Goal: Check status: Check status

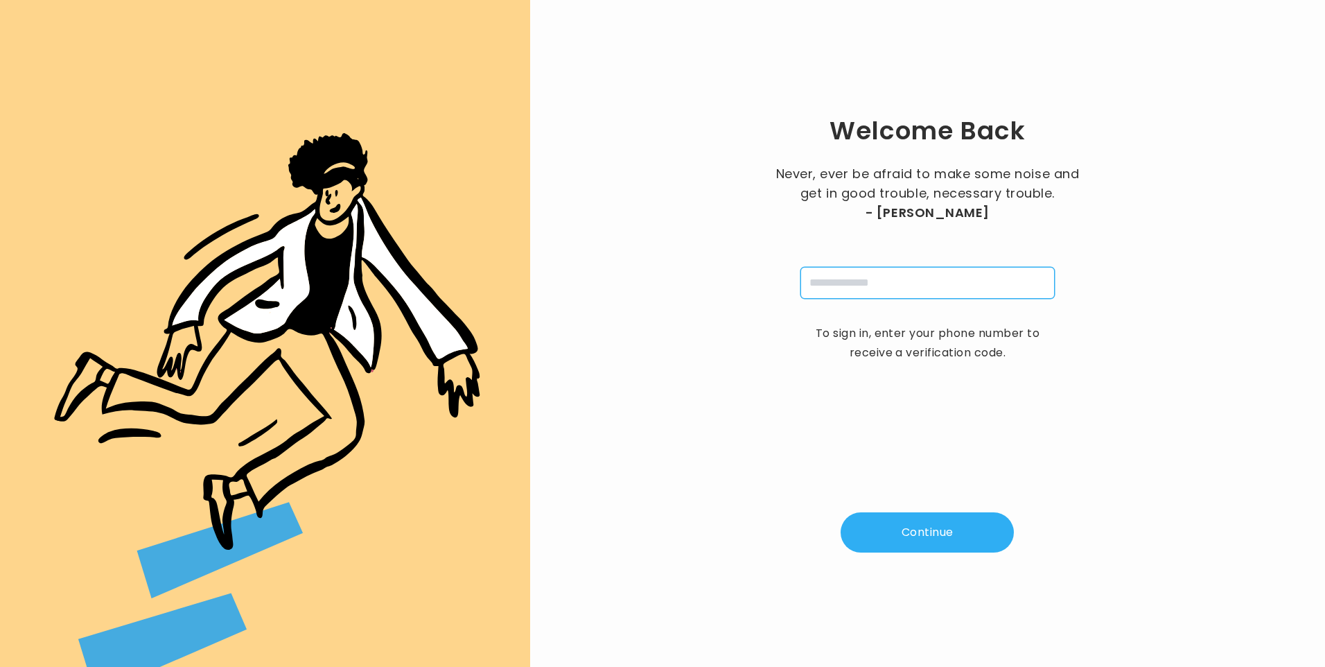
drag, startPoint x: 871, startPoint y: 286, endPoint x: 873, endPoint y: 293, distance: 7.5
click at [871, 286] on input "tel" at bounding box center [928, 283] width 254 height 32
type input "**********"
click at [925, 525] on button "Continue" at bounding box center [927, 532] width 173 height 40
type input "*"
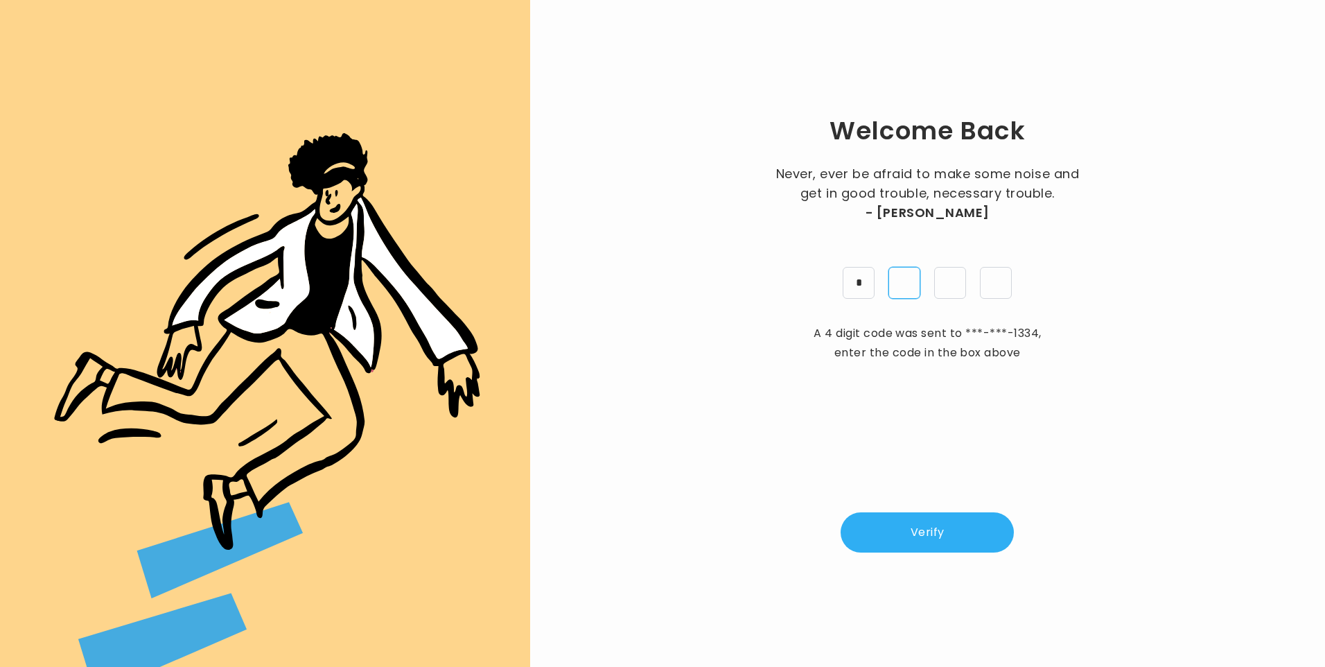
type input "*"
click at [978, 525] on button "Verify" at bounding box center [927, 532] width 173 height 40
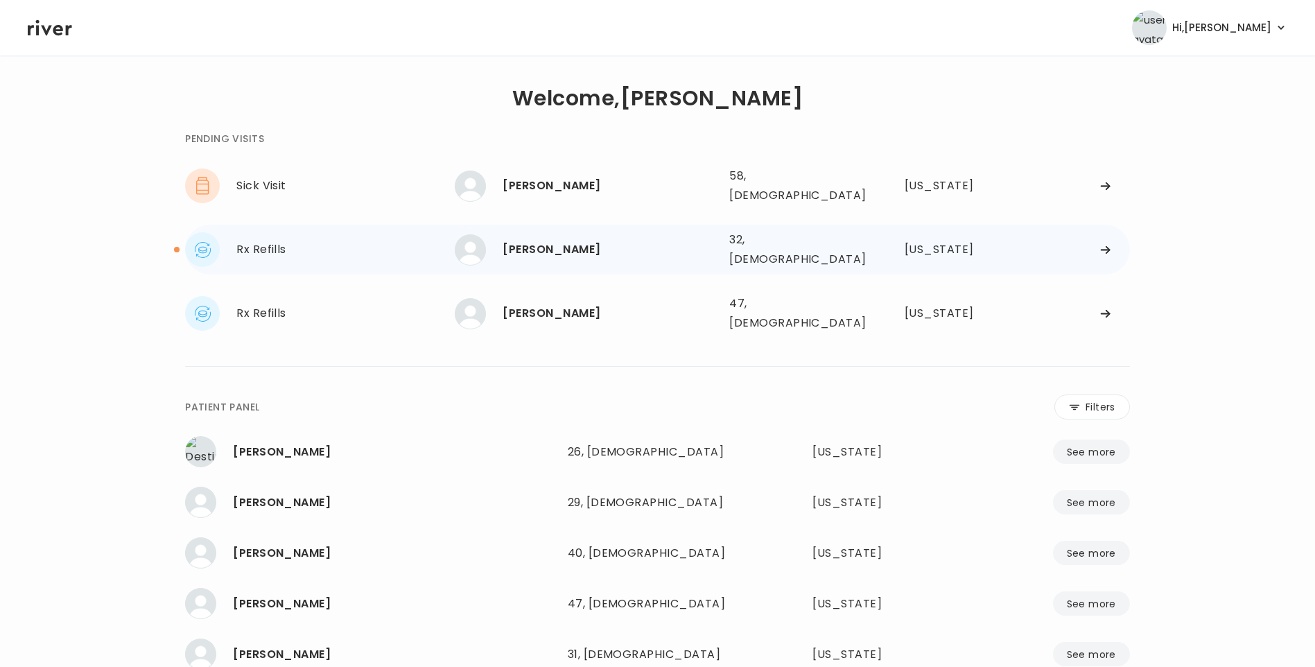
click at [600, 247] on div "[PERSON_NAME]" at bounding box center [611, 249] width 216 height 19
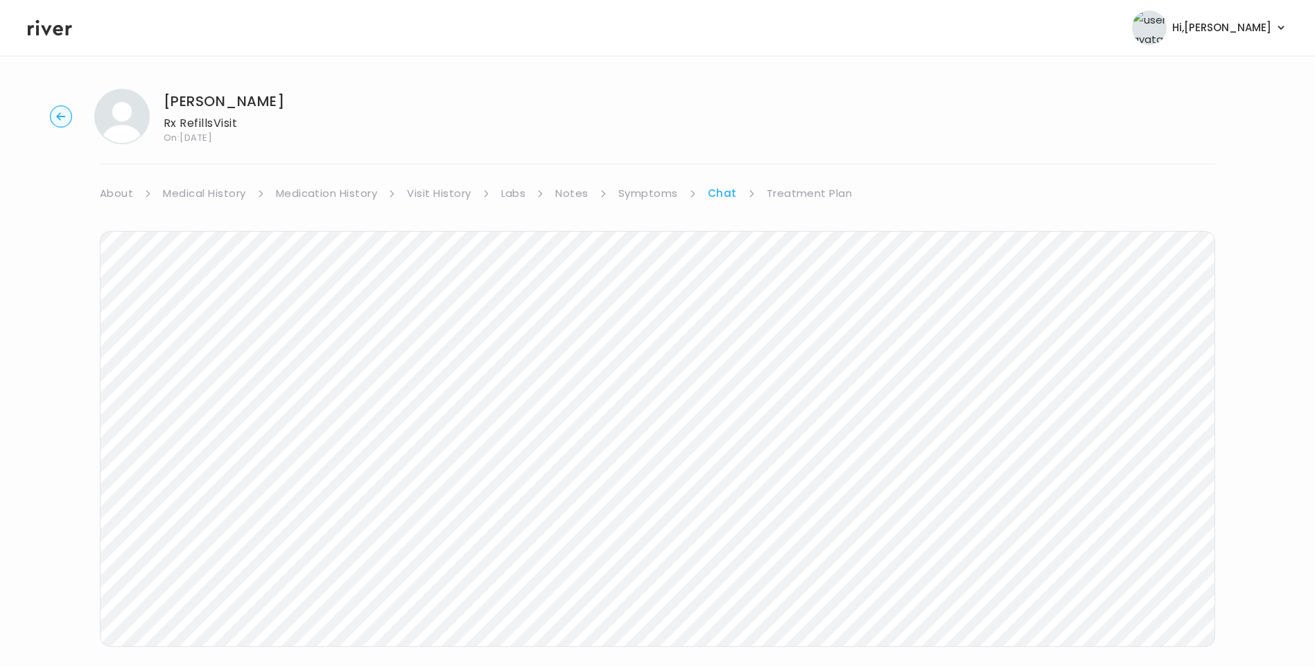
scroll to position [103, 0]
click at [718, 89] on link "Chat" at bounding box center [722, 89] width 29 height 19
click at [679, 81] on li "Symptoms" at bounding box center [657, 89] width 78 height 19
click at [670, 96] on link "Symptoms" at bounding box center [648, 89] width 60 height 19
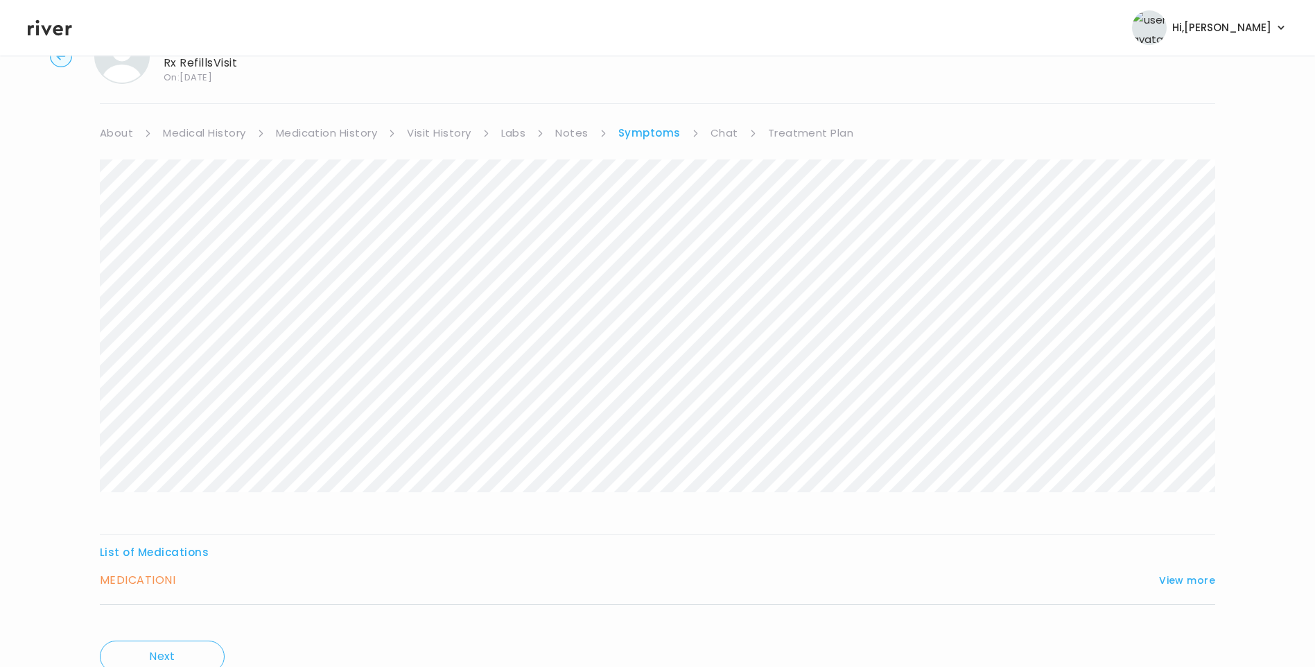
scroll to position [119, 0]
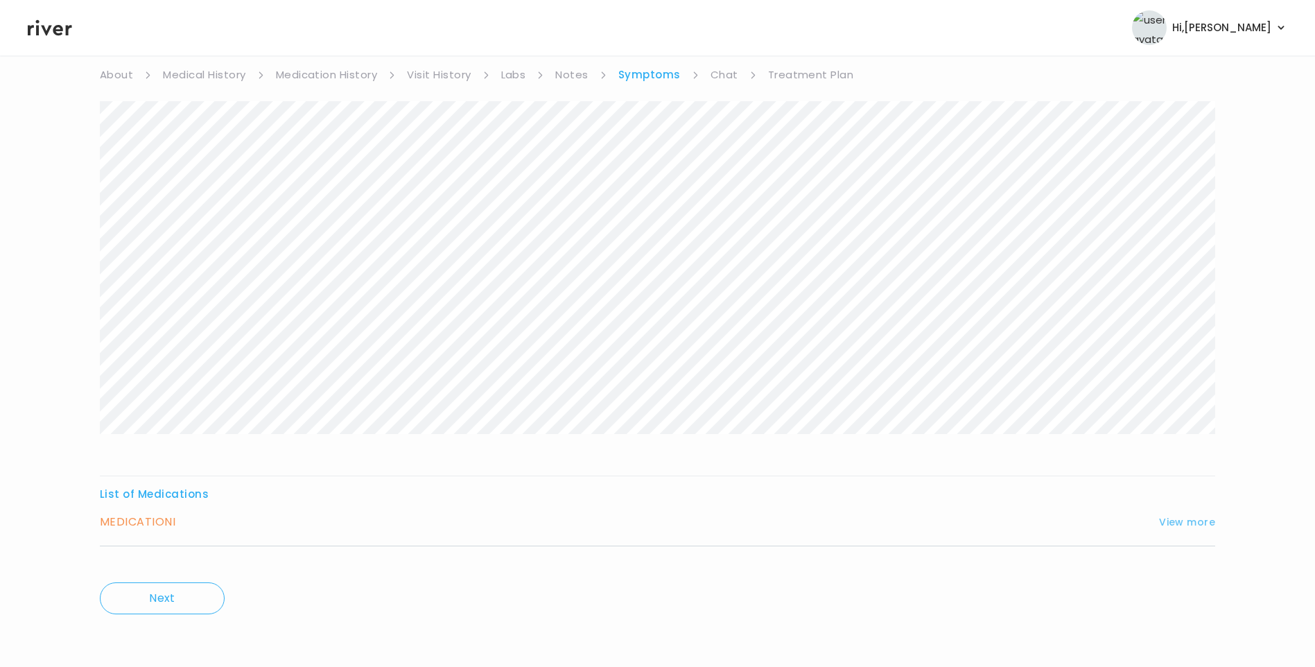
click at [1169, 518] on button "View more" at bounding box center [1187, 522] width 56 height 17
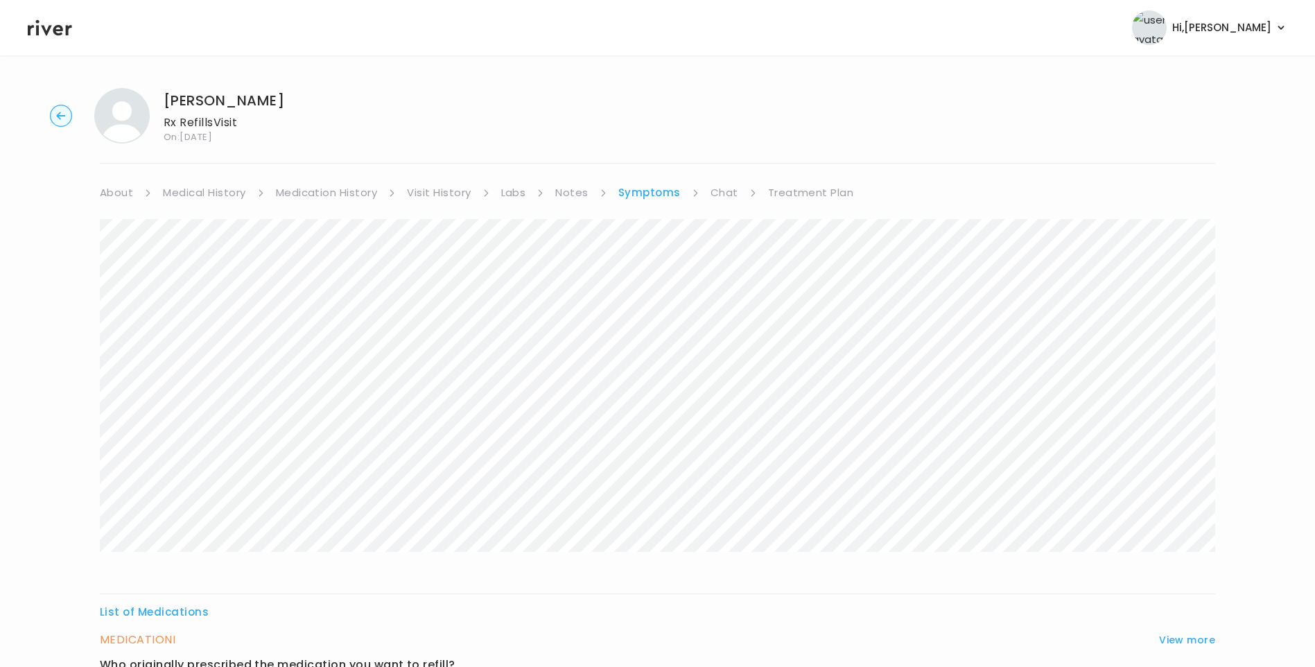
scroll to position [0, 0]
drag, startPoint x: 168, startPoint y: 98, endPoint x: 271, endPoint y: 103, distance: 103.4
click at [271, 103] on div "Maddison Bell Rx Refills Visit On: [DATE]" at bounding box center [657, 116] width 1271 height 55
copy h1 "[PERSON_NAME]"
click at [49, 29] on icon at bounding box center [50, 28] width 44 height 16
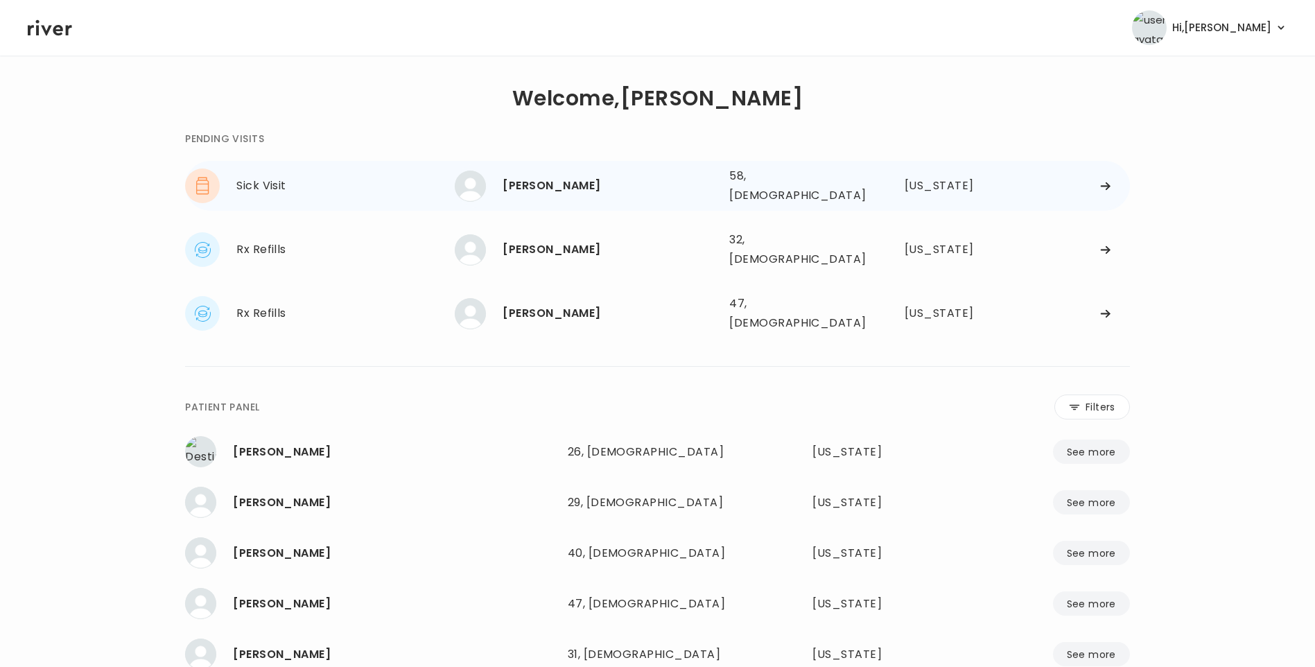
click at [548, 176] on div "[PERSON_NAME]" at bounding box center [611, 185] width 216 height 19
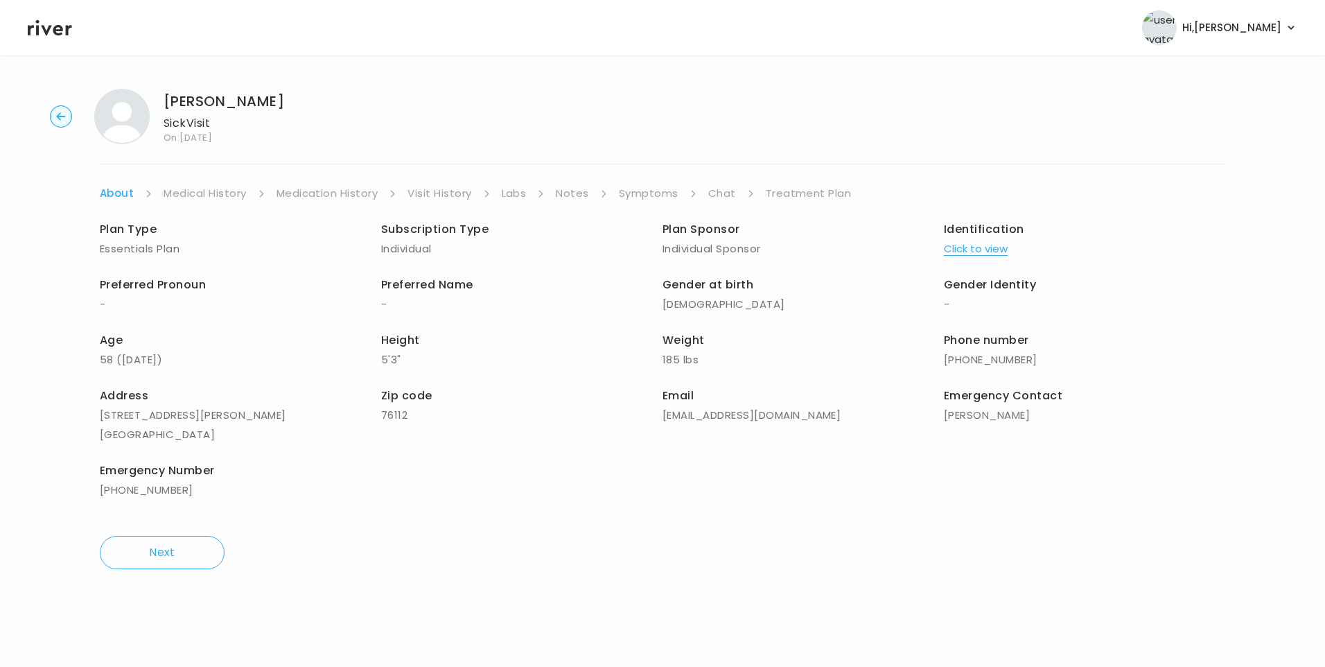
click at [58, 24] on icon at bounding box center [50, 27] width 44 height 21
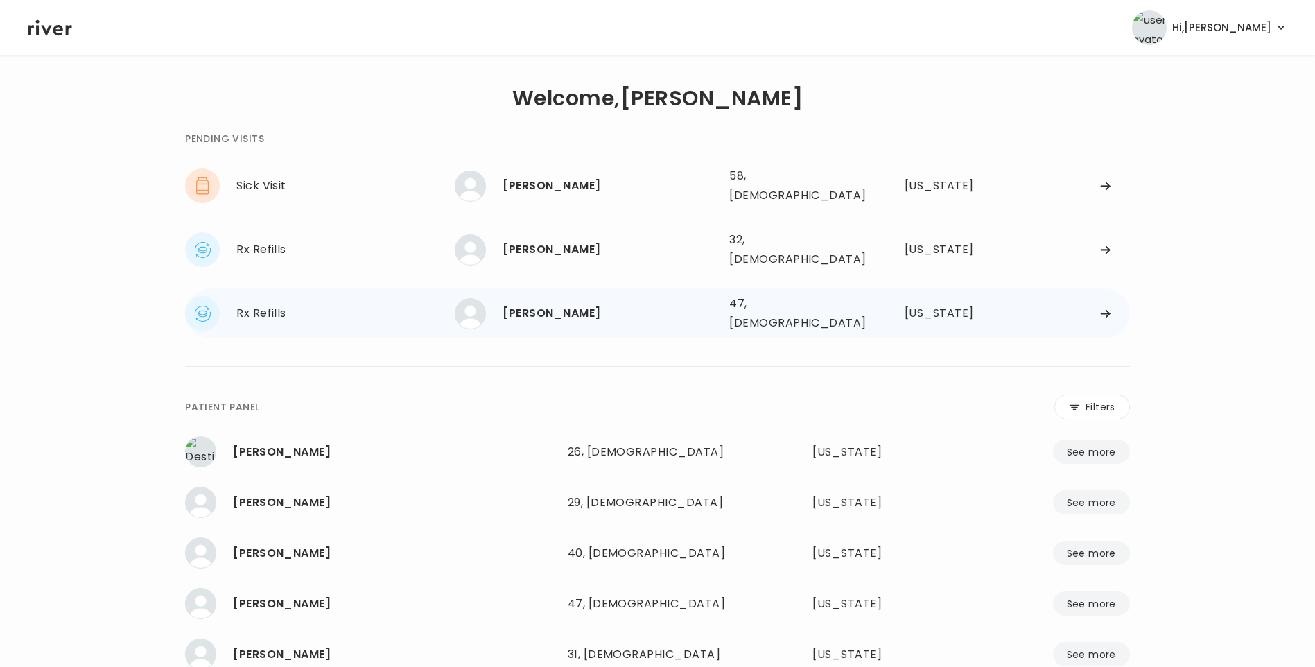
click at [525, 298] on div "[PERSON_NAME] 47, [DEMOGRAPHIC_DATA] See more" at bounding box center [586, 313] width 263 height 31
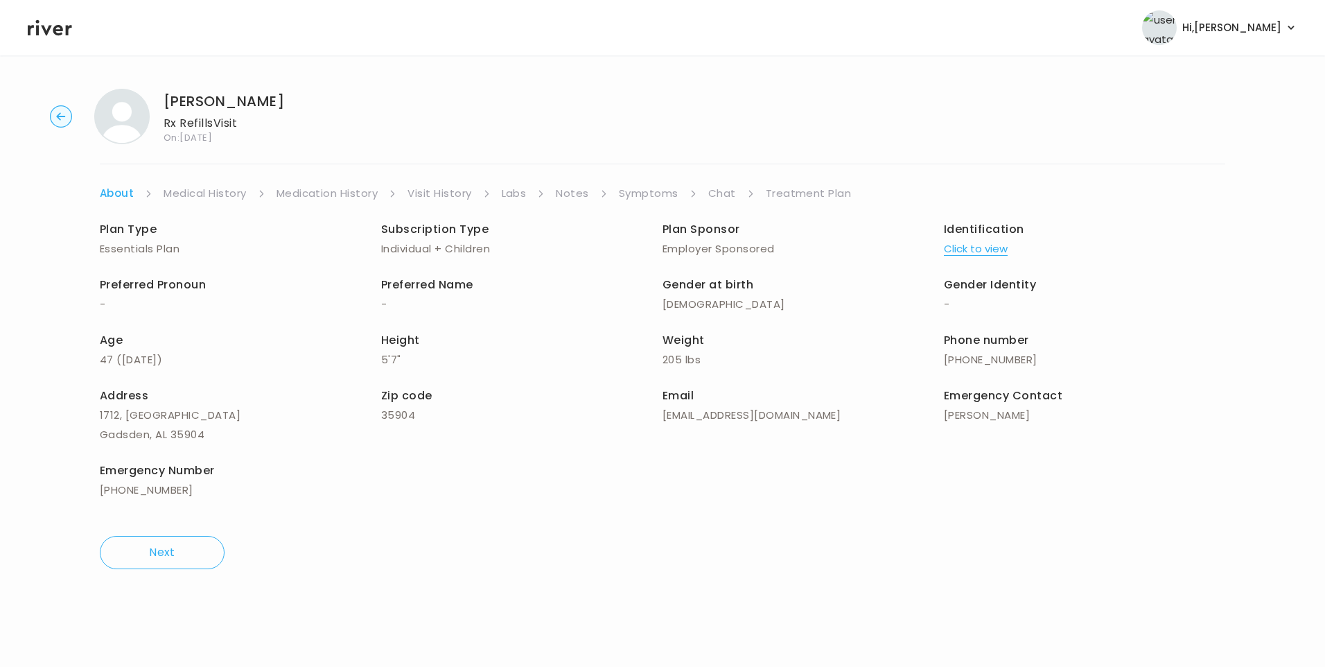
click at [725, 195] on link "Chat" at bounding box center [722, 193] width 28 height 19
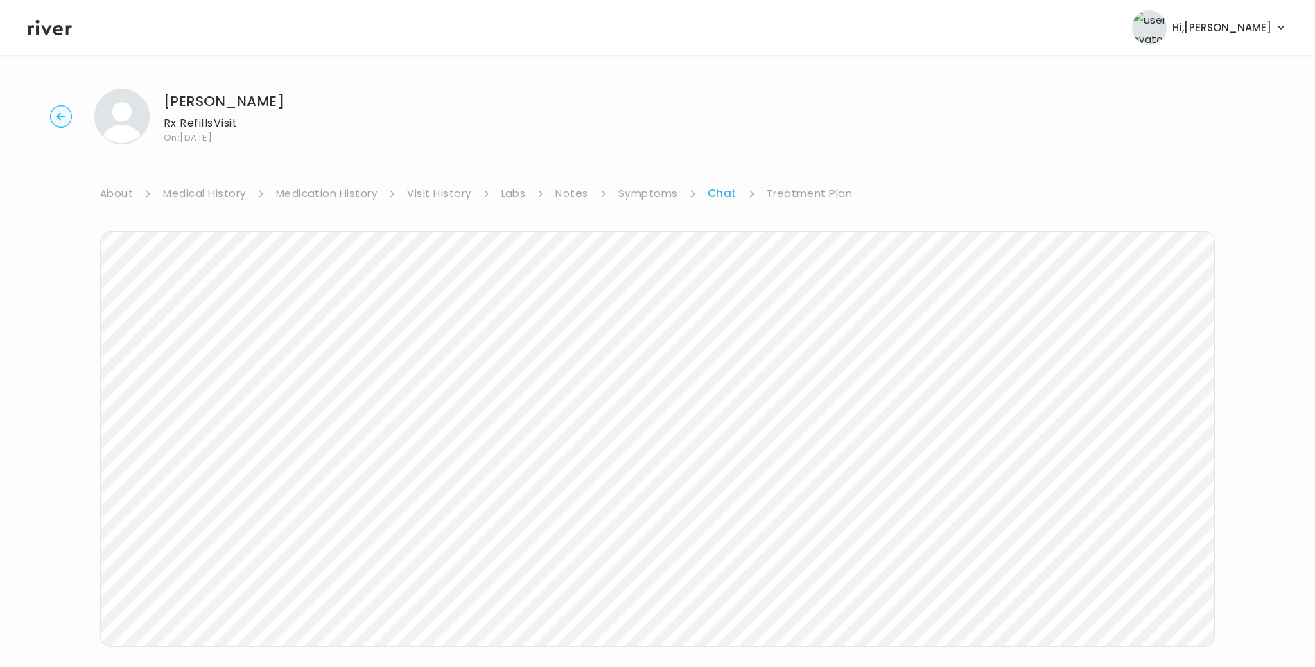
scroll to position [6, 0]
click at [51, 26] on icon at bounding box center [50, 28] width 44 height 16
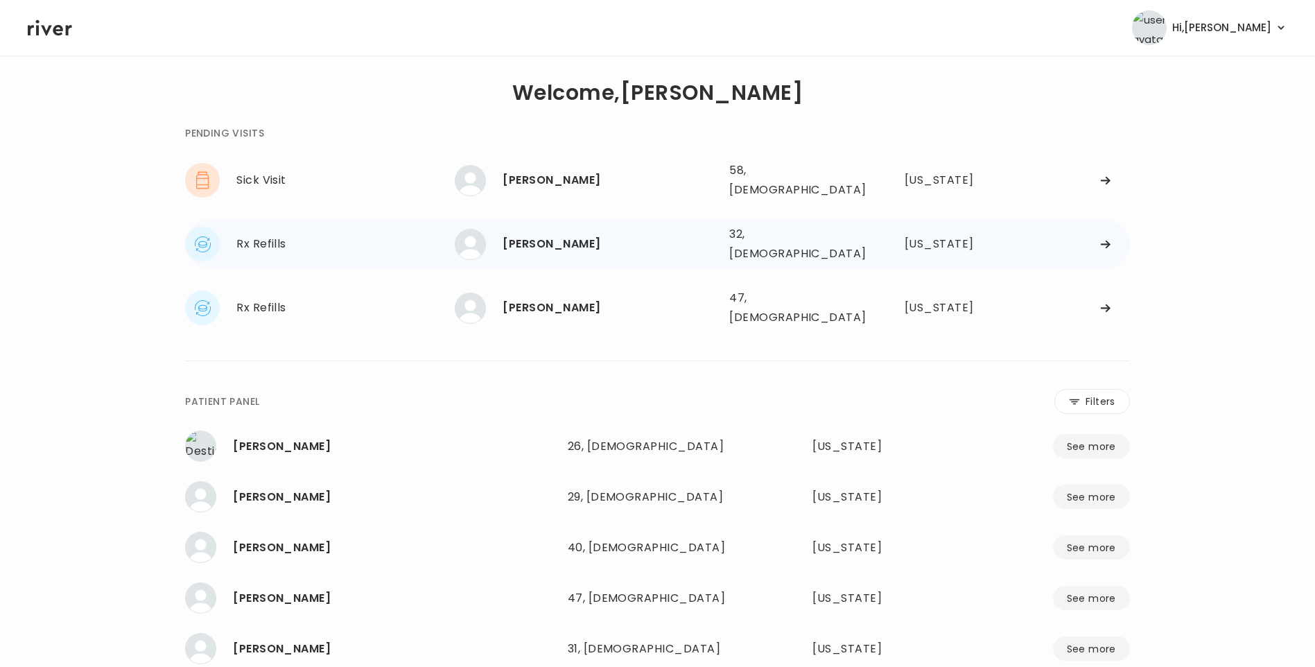
click at [548, 234] on div "[PERSON_NAME]" at bounding box center [611, 243] width 216 height 19
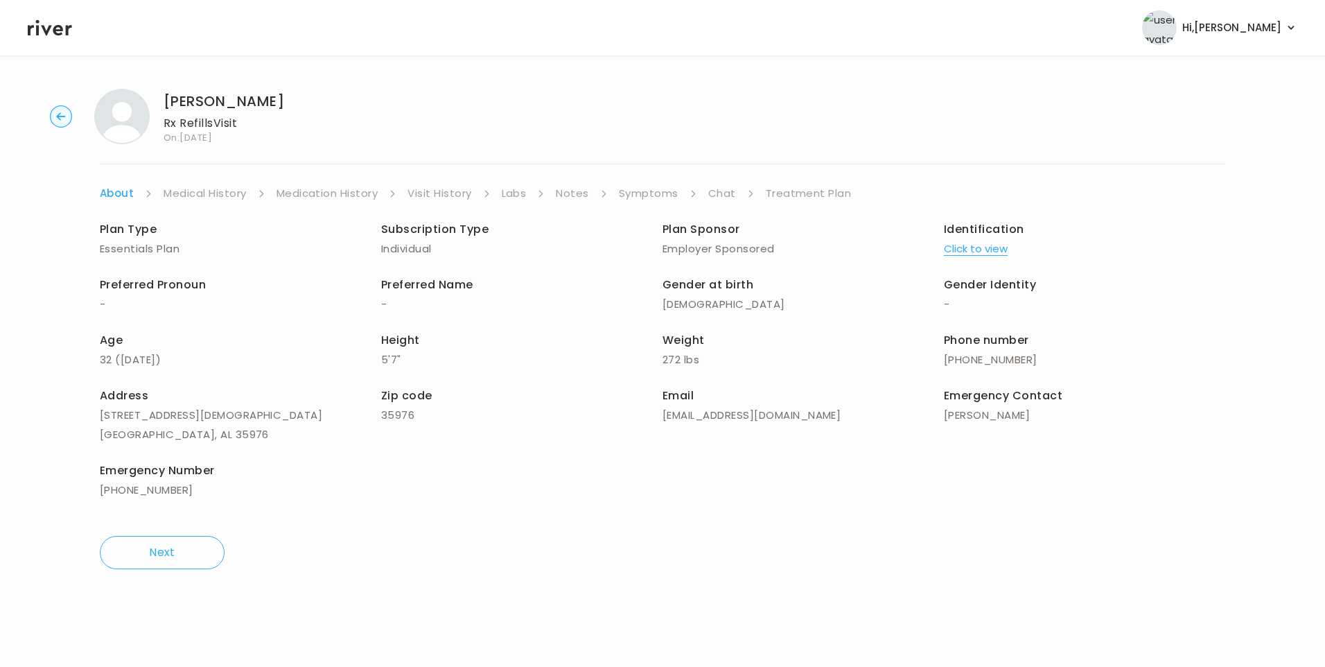
click at [731, 186] on link "Chat" at bounding box center [722, 193] width 28 height 19
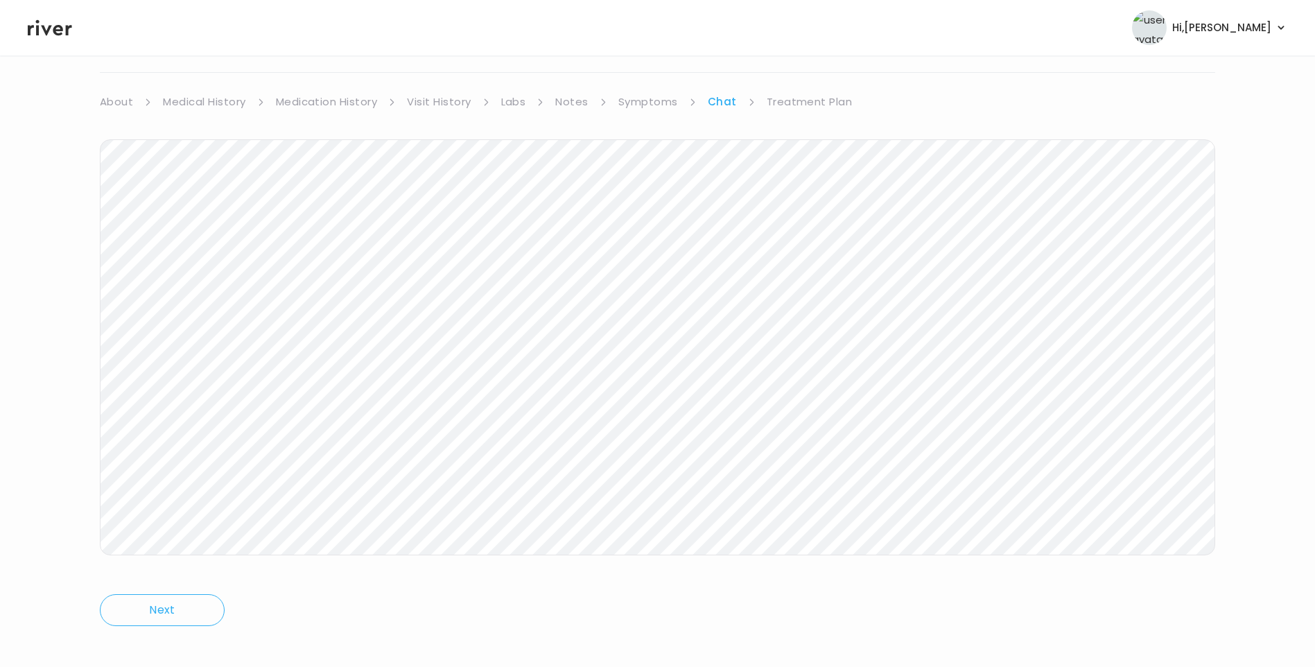
scroll to position [103, 0]
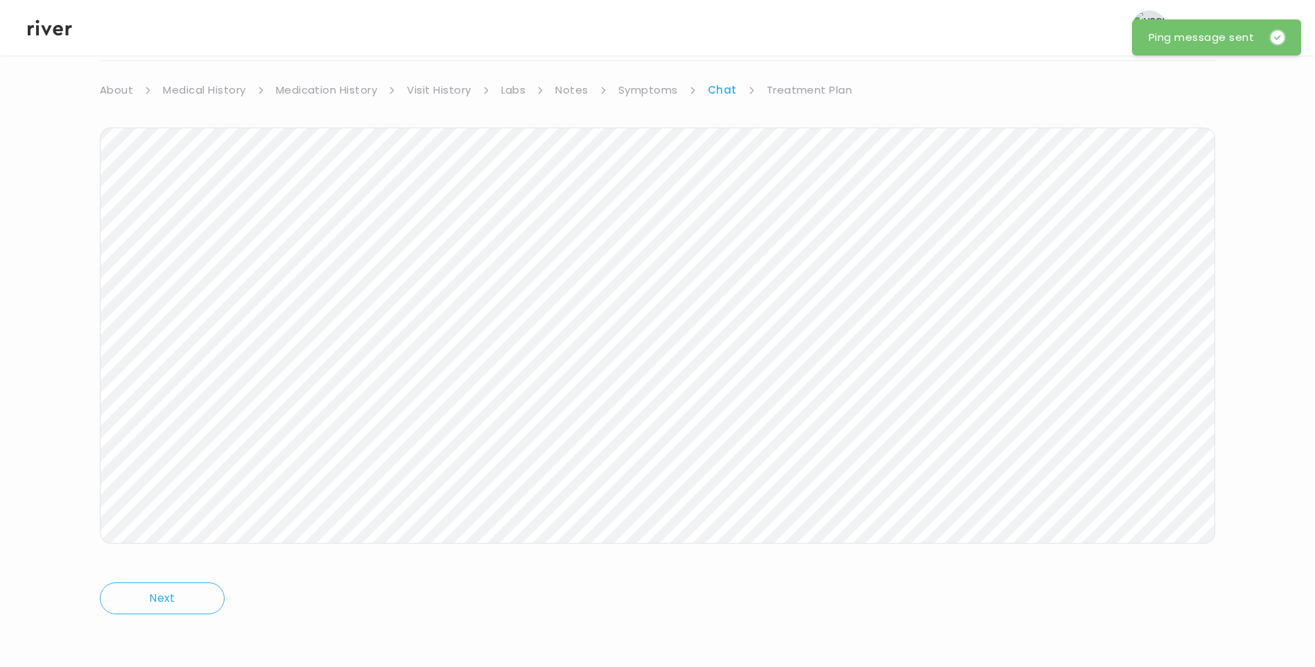
click at [42, 31] on icon at bounding box center [50, 27] width 44 height 21
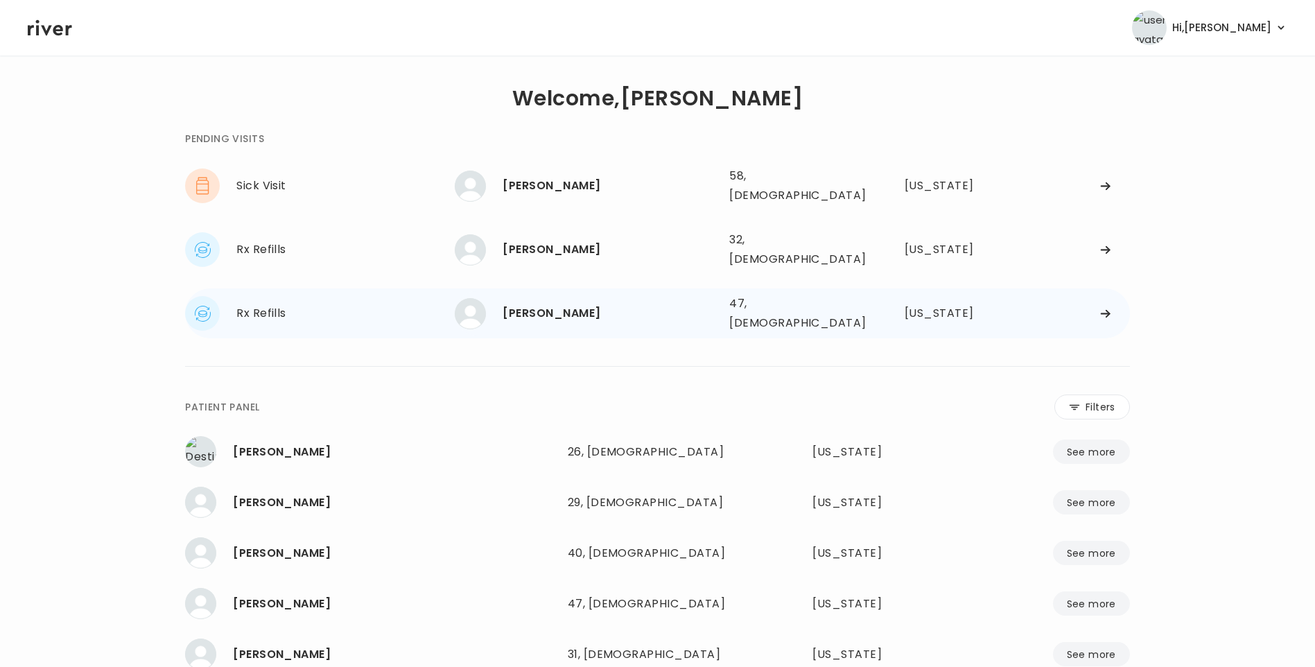
click at [552, 306] on div "[PERSON_NAME] 47, [DEMOGRAPHIC_DATA] See more" at bounding box center [586, 313] width 263 height 31
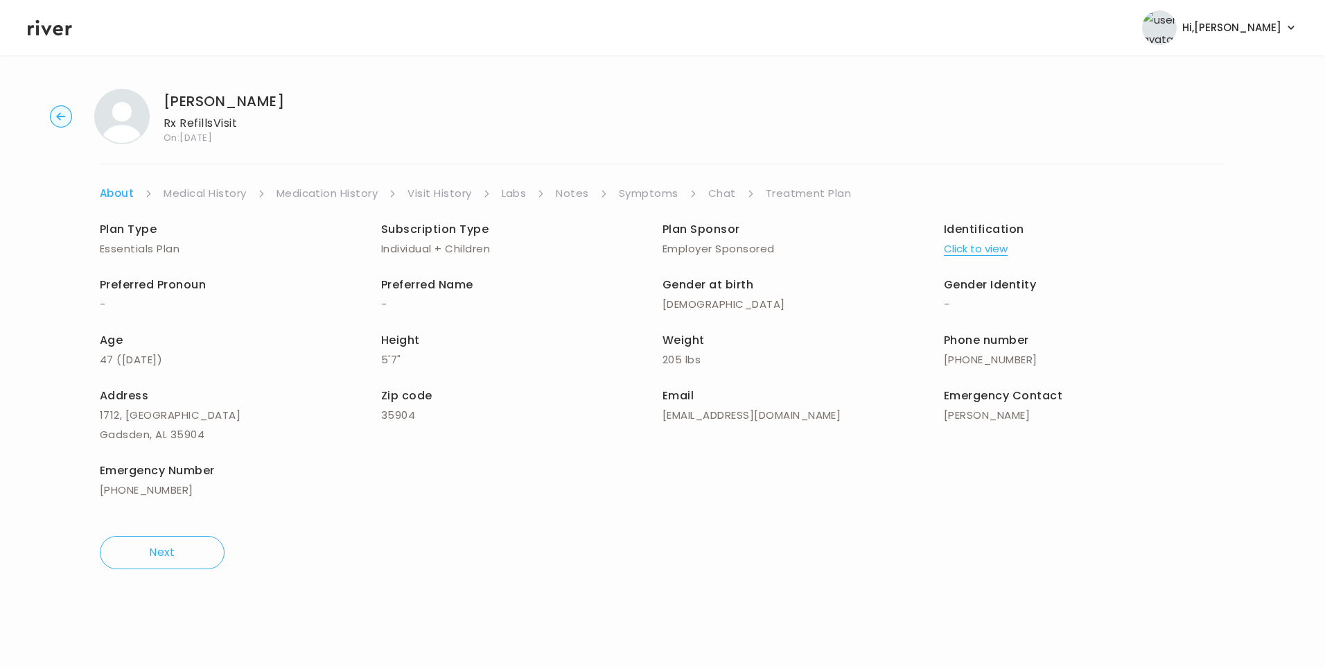
drag, startPoint x: 721, startPoint y: 193, endPoint x: 731, endPoint y: 200, distance: 11.9
click at [722, 194] on link "Chat" at bounding box center [722, 193] width 28 height 19
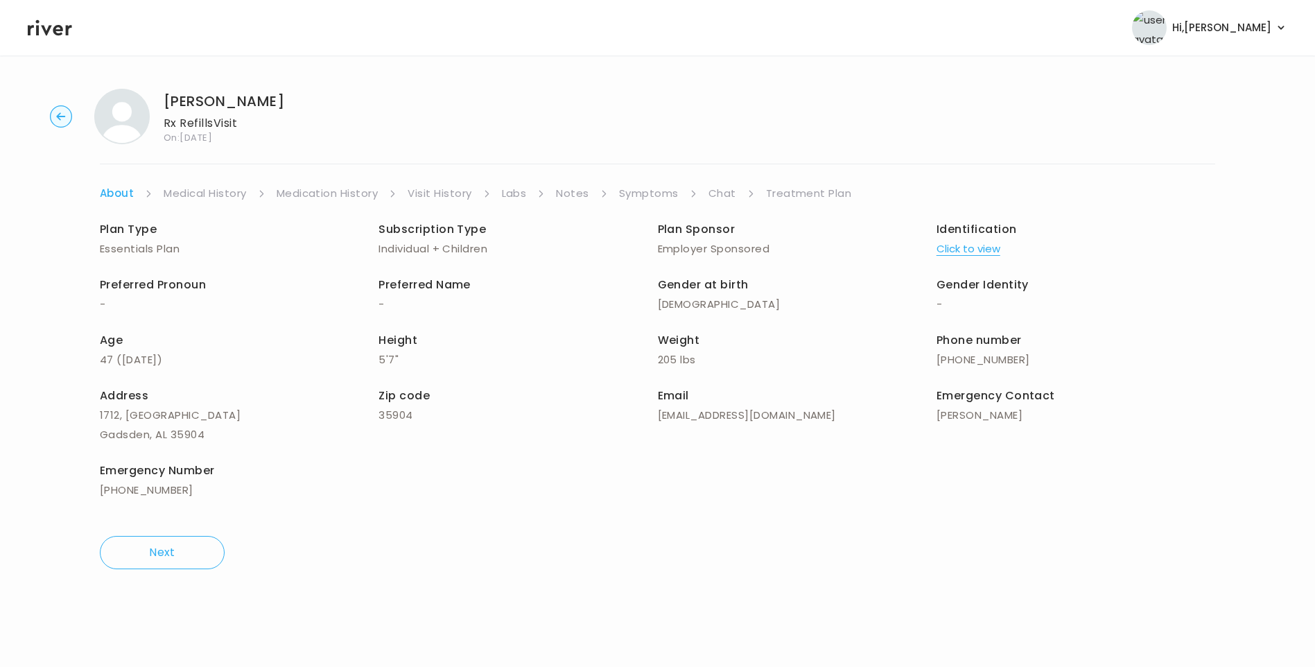
scroll to position [64, 0]
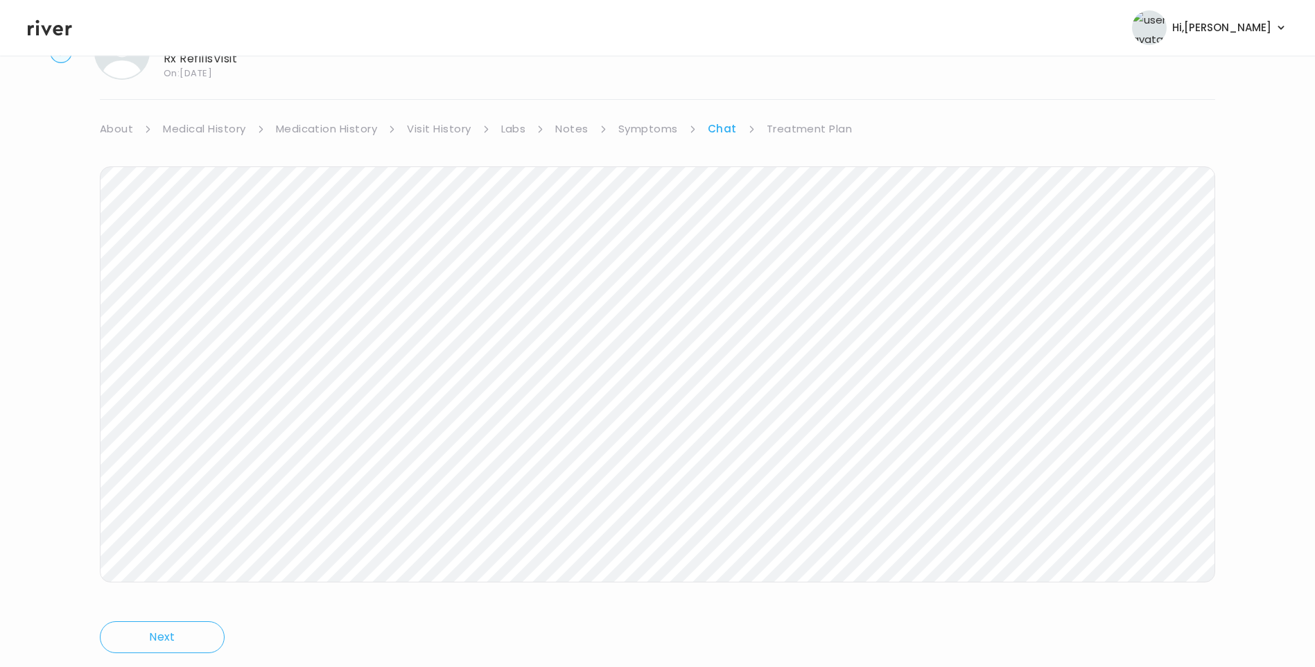
click at [69, 24] on icon at bounding box center [50, 27] width 44 height 21
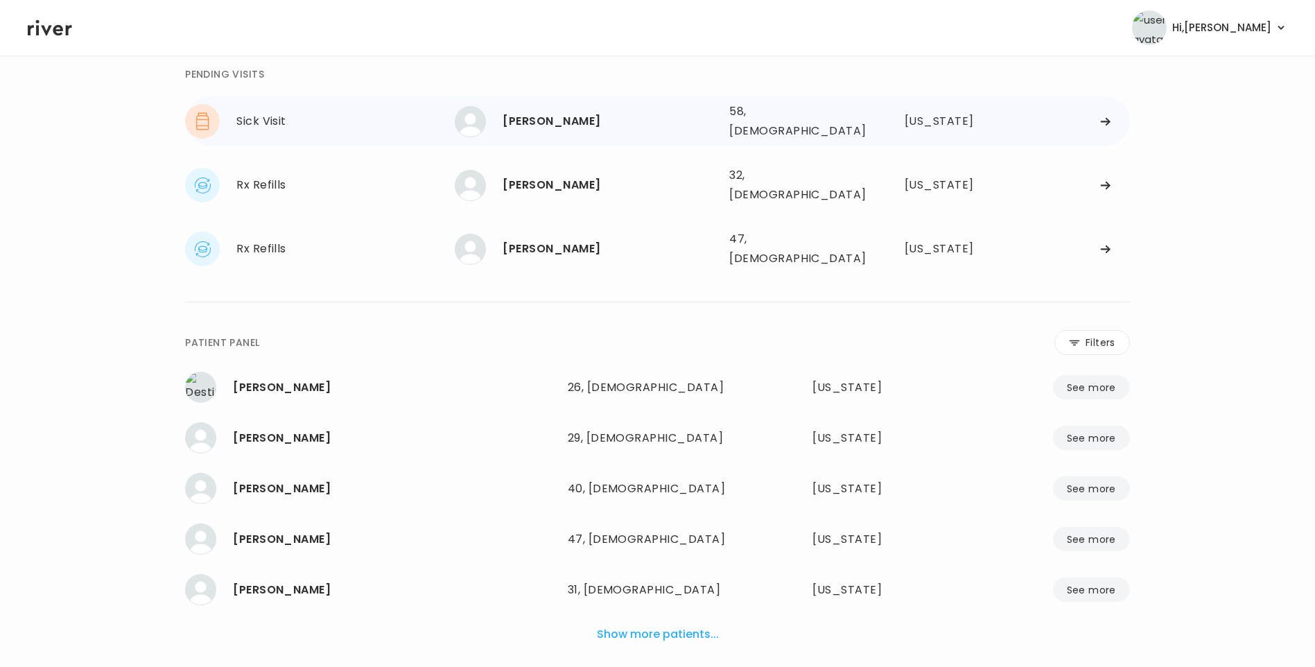
click at [564, 125] on div "[PERSON_NAME]" at bounding box center [611, 121] width 216 height 19
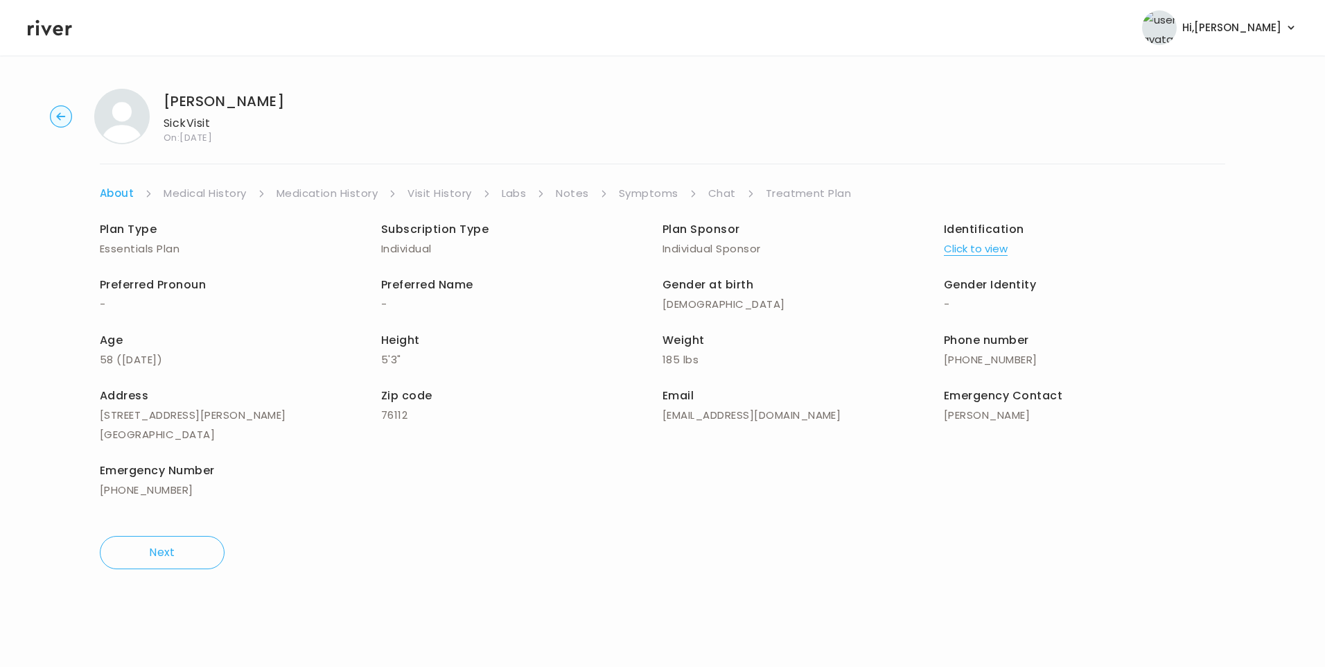
click at [715, 190] on link "Chat" at bounding box center [722, 193] width 28 height 19
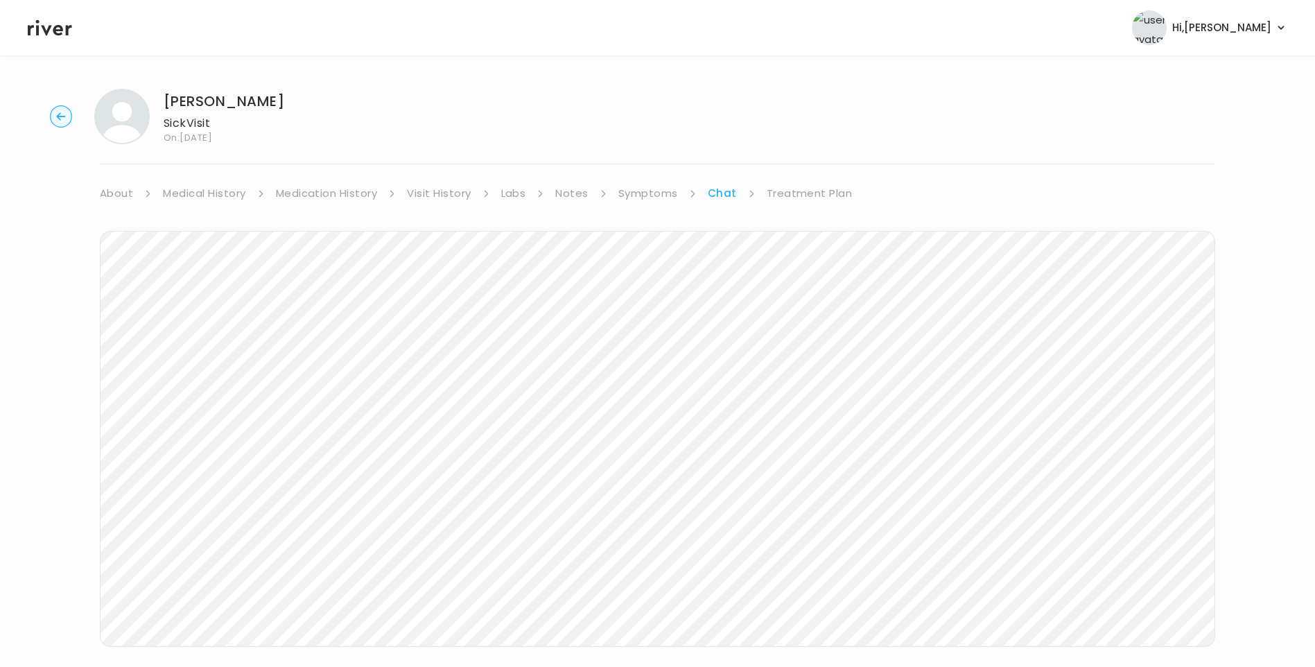
scroll to position [51, 0]
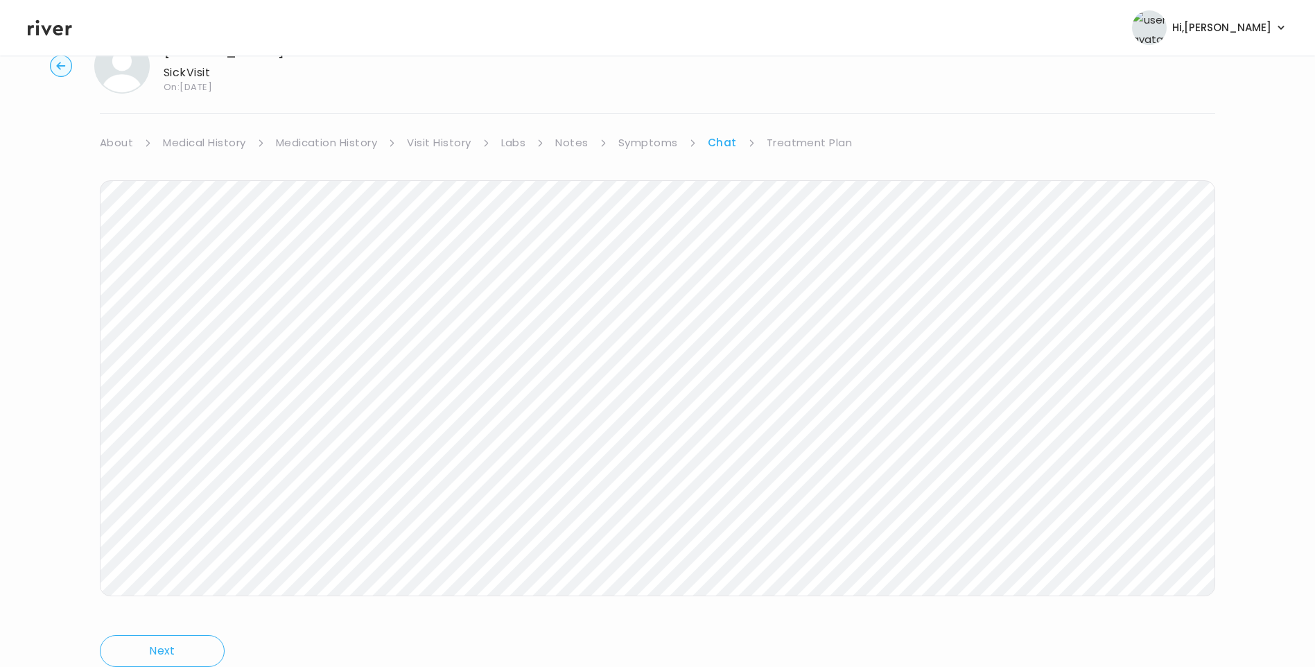
click at [34, 30] on icon at bounding box center [50, 27] width 44 height 21
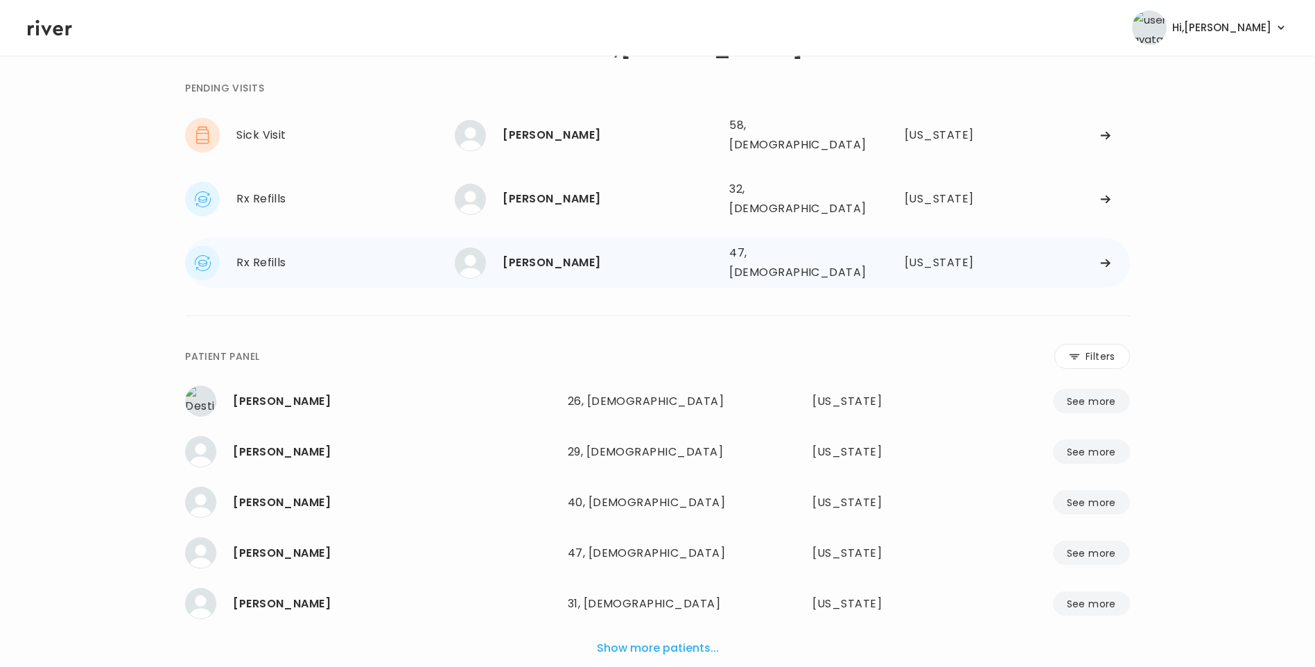
click at [511, 253] on div "[PERSON_NAME]" at bounding box center [611, 262] width 216 height 19
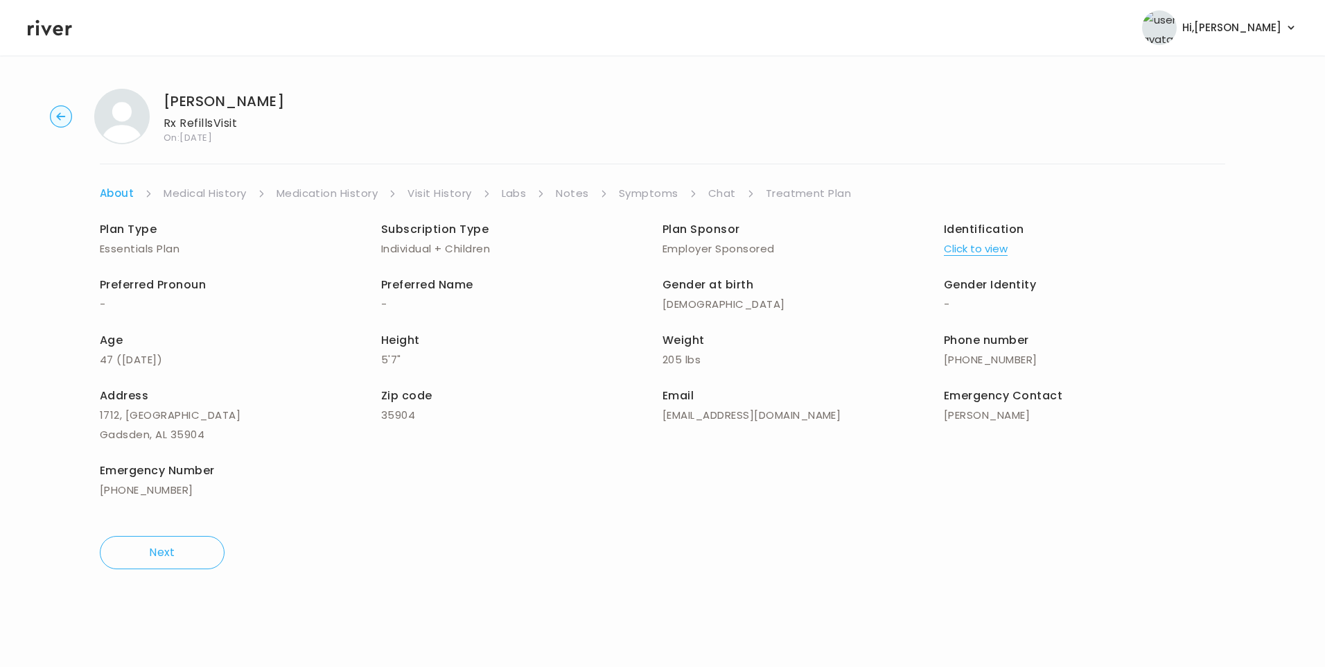
click at [724, 194] on link "Chat" at bounding box center [722, 193] width 28 height 19
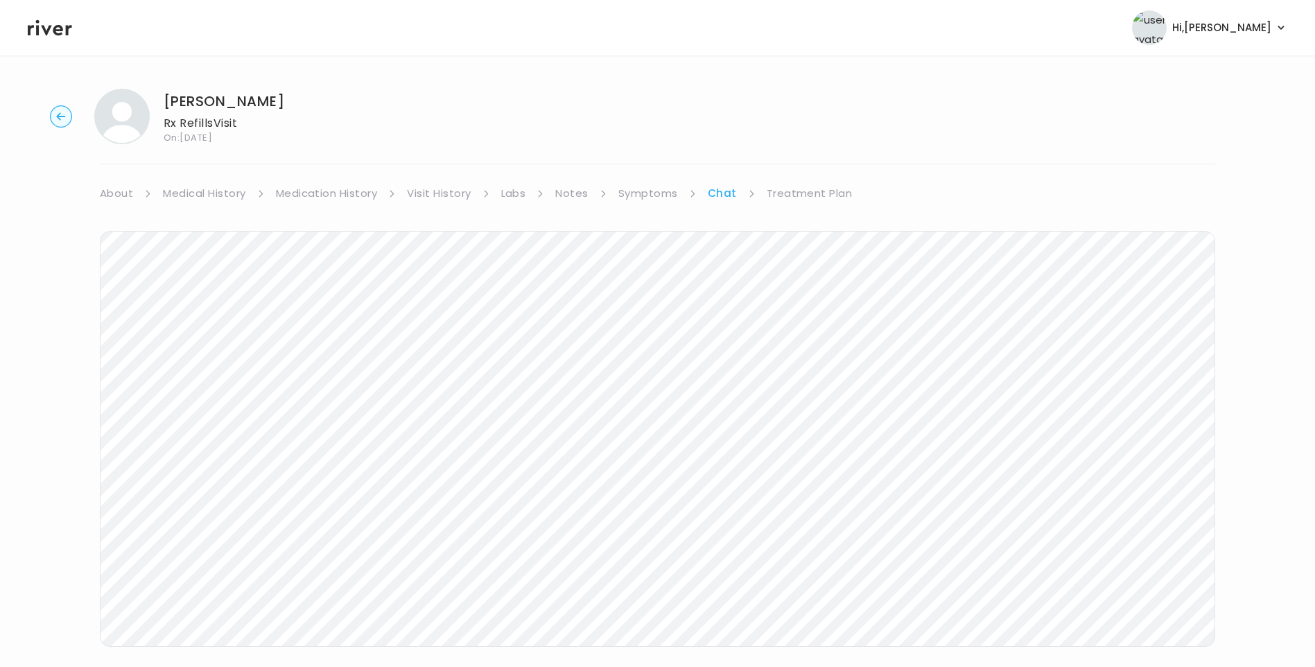
click at [38, 31] on icon at bounding box center [50, 28] width 44 height 16
